Goal: Navigation & Orientation: Find specific page/section

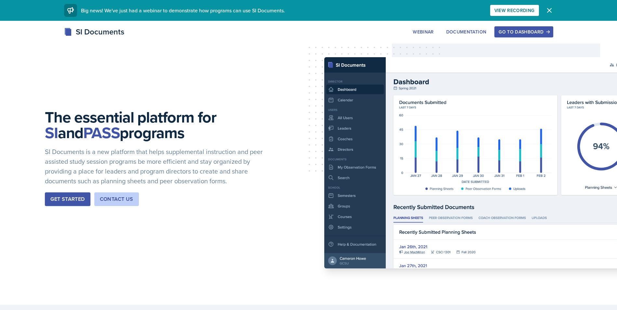
click at [516, 27] on button "Go to Dashboard" at bounding box center [523, 31] width 59 height 11
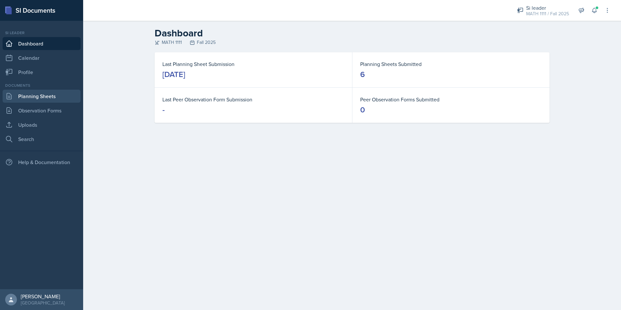
click at [57, 95] on link "Planning Sheets" at bounding box center [42, 96] width 78 height 13
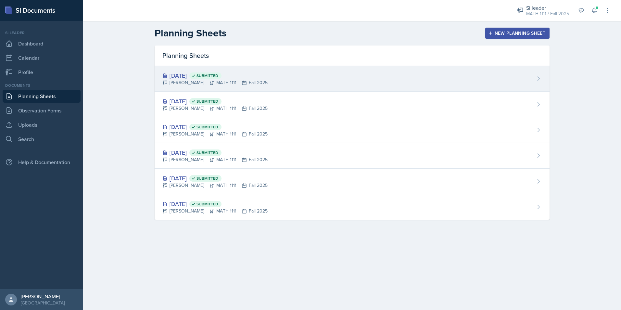
click at [181, 79] on div "[DATE] Submitted" at bounding box center [215, 75] width 105 height 9
